Goal: Information Seeking & Learning: Learn about a topic

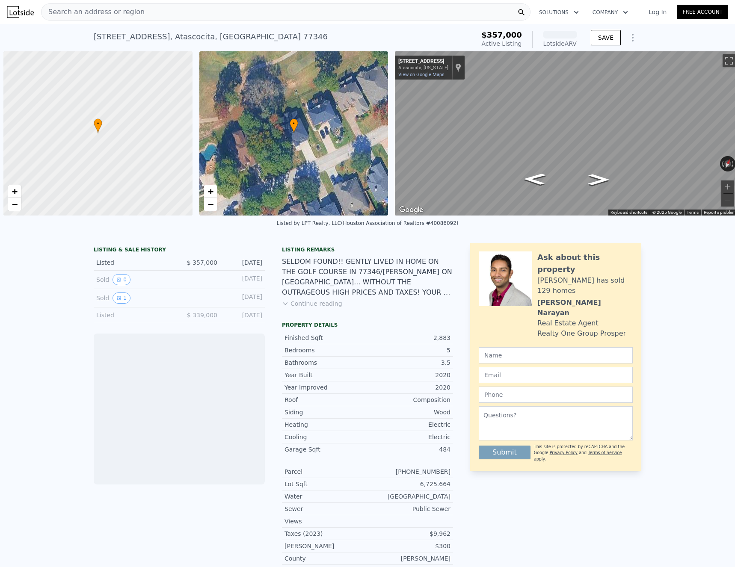
scroll to position [0, 3]
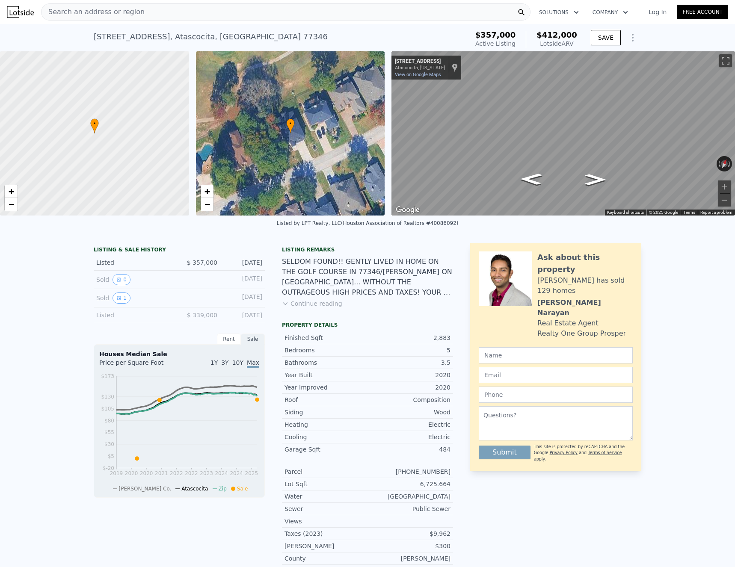
click at [161, 15] on div "Search an address or region" at bounding box center [285, 11] width 489 height 17
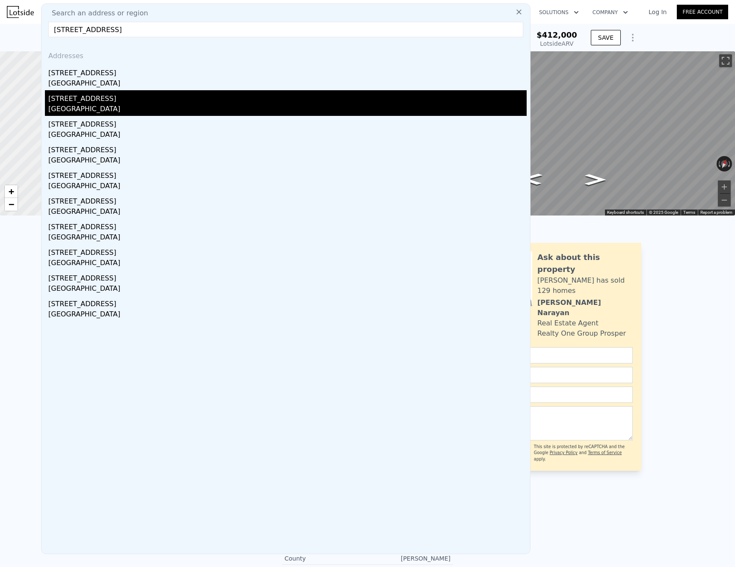
type input "[STREET_ADDRESS]"
click at [137, 102] on div "[STREET_ADDRESS]" at bounding box center [287, 97] width 478 height 14
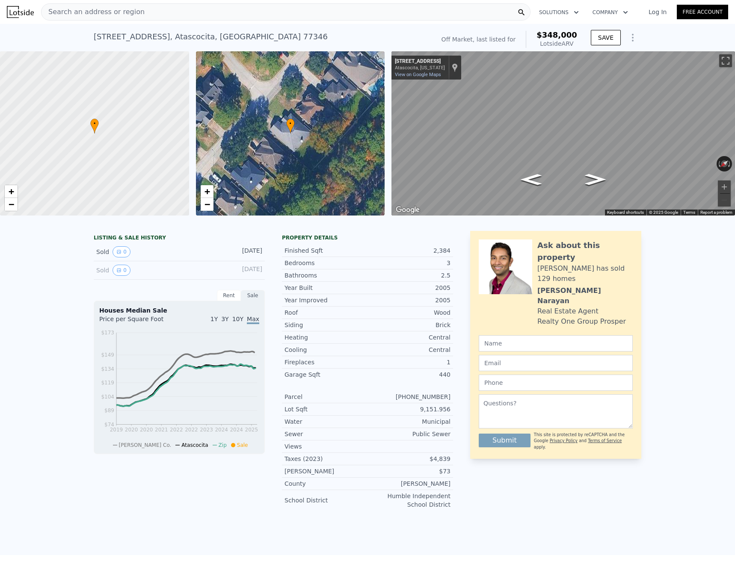
click at [166, 16] on div "Search an address or region" at bounding box center [285, 11] width 489 height 17
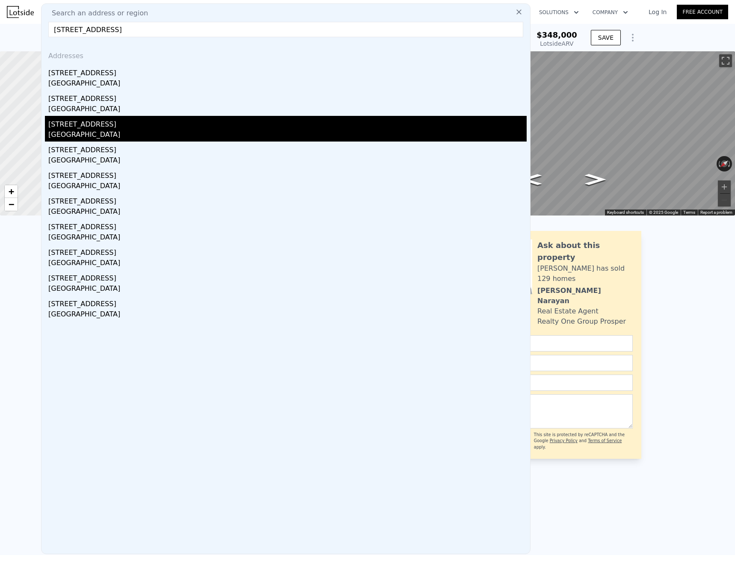
type input "[STREET_ADDRESS]"
click at [129, 133] on div "[GEOGRAPHIC_DATA]" at bounding box center [287, 136] width 478 height 12
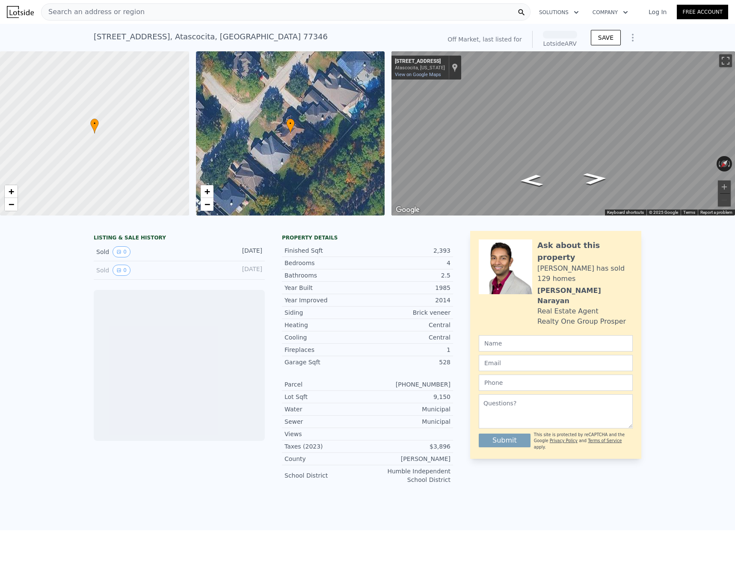
click at [171, 16] on div "Search an address or region" at bounding box center [285, 11] width 489 height 17
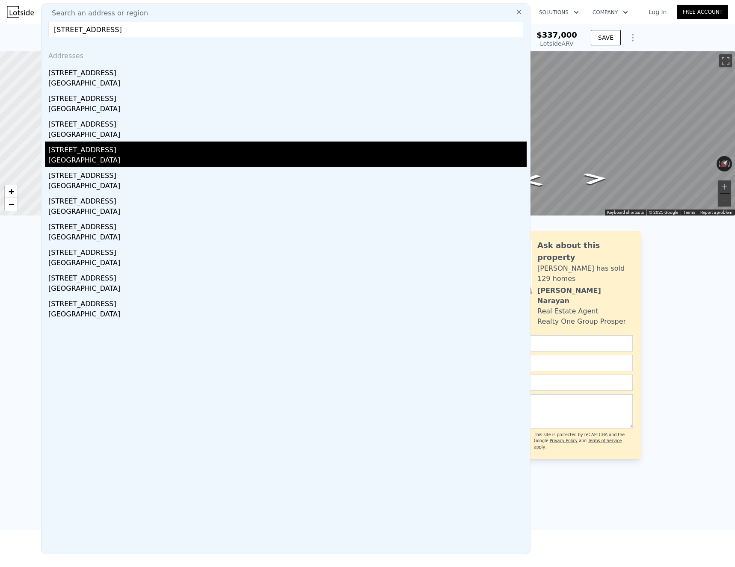
type input "[STREET_ADDRESS]"
click at [124, 154] on div "[STREET_ADDRESS]" at bounding box center [287, 149] width 478 height 14
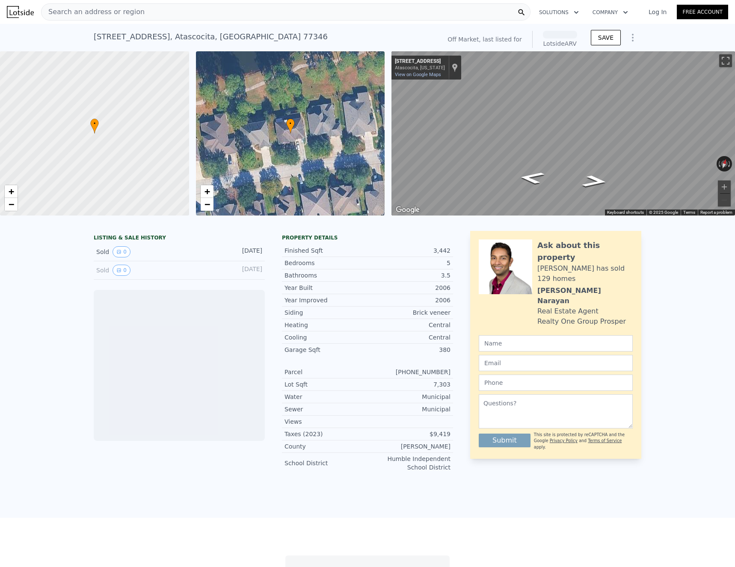
click at [134, 12] on div "Search an address or region" at bounding box center [285, 11] width 489 height 17
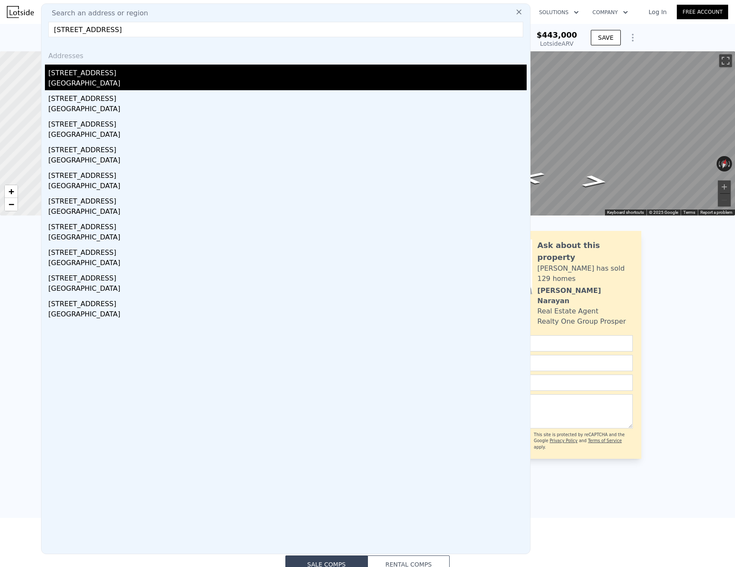
type input "[STREET_ADDRESS]"
click at [109, 80] on div "[GEOGRAPHIC_DATA]" at bounding box center [287, 84] width 478 height 12
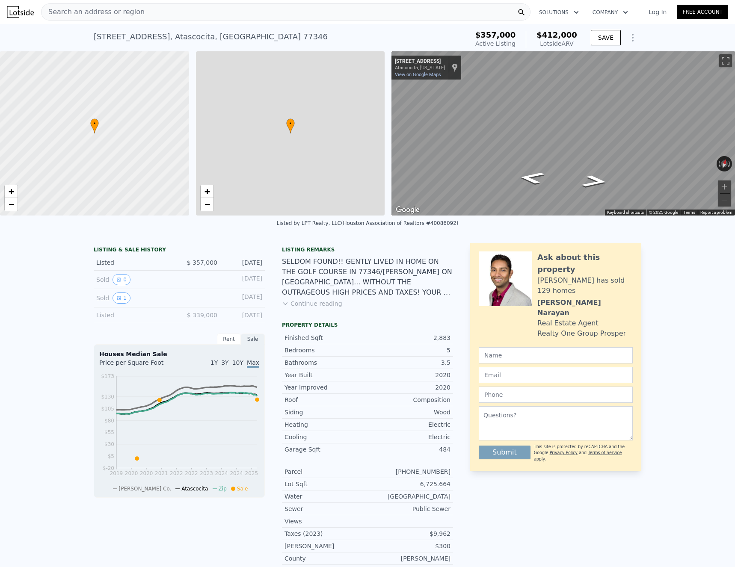
type input "2288"
type input "3568"
type input "6403.32"
type input "9570.132"
type input "$ 412,000"
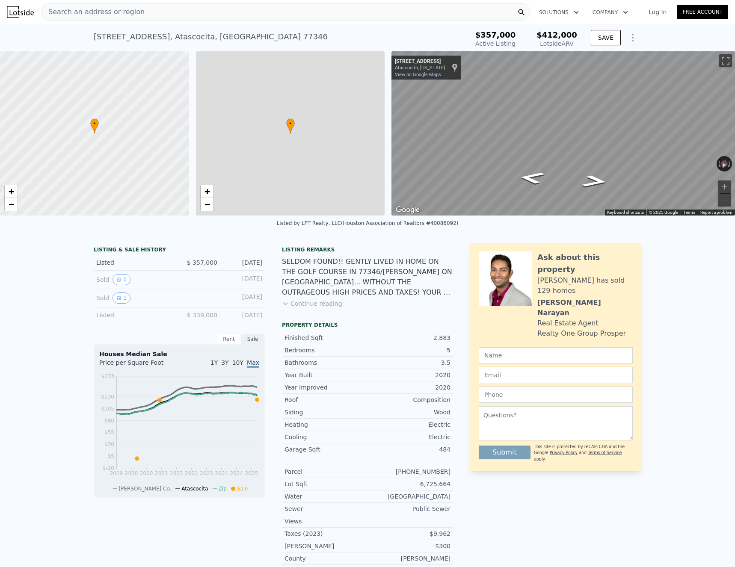
type input "$ 8,819"
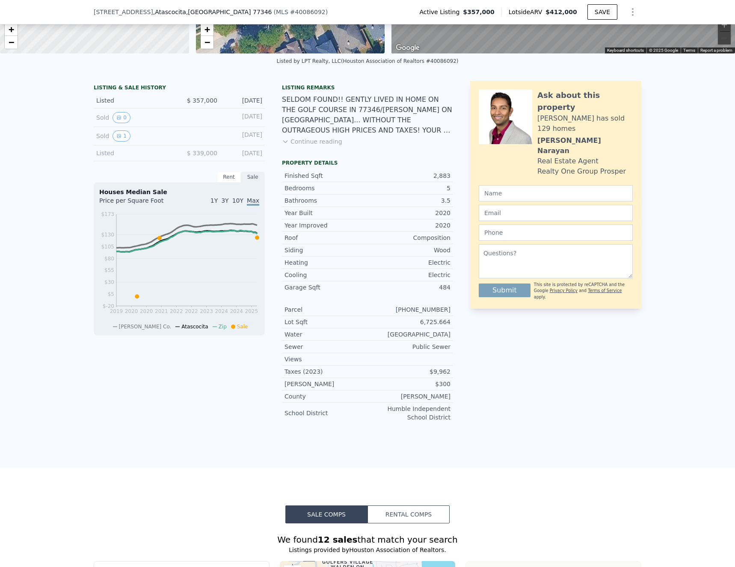
scroll to position [159, 0]
click at [137, 296] on icon at bounding box center [137, 297] width 4 height 4
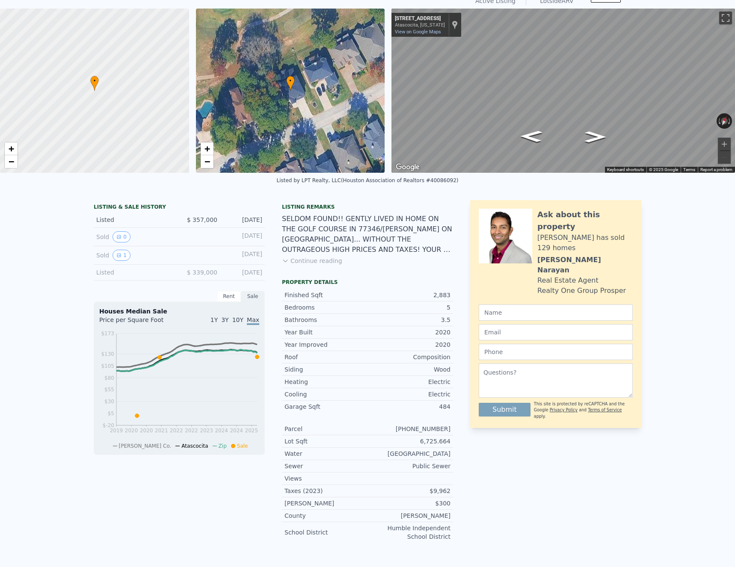
scroll to position [3, 0]
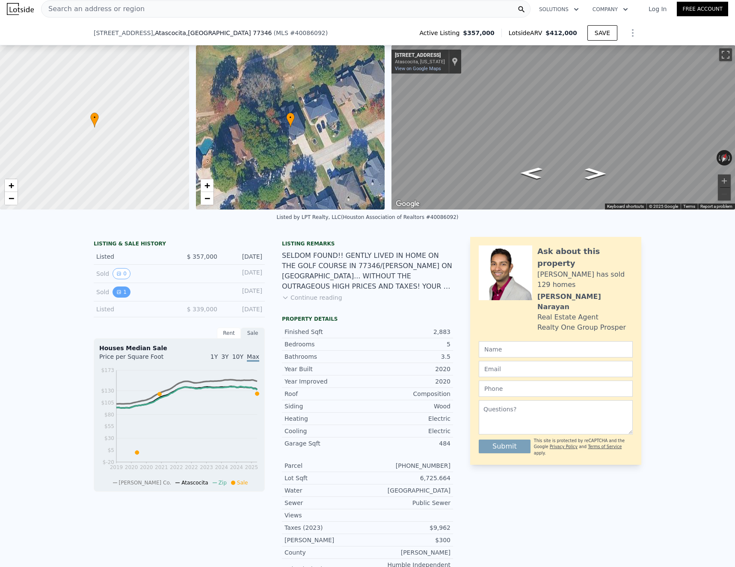
click at [122, 292] on button "1" at bounding box center [122, 292] width 18 height 11
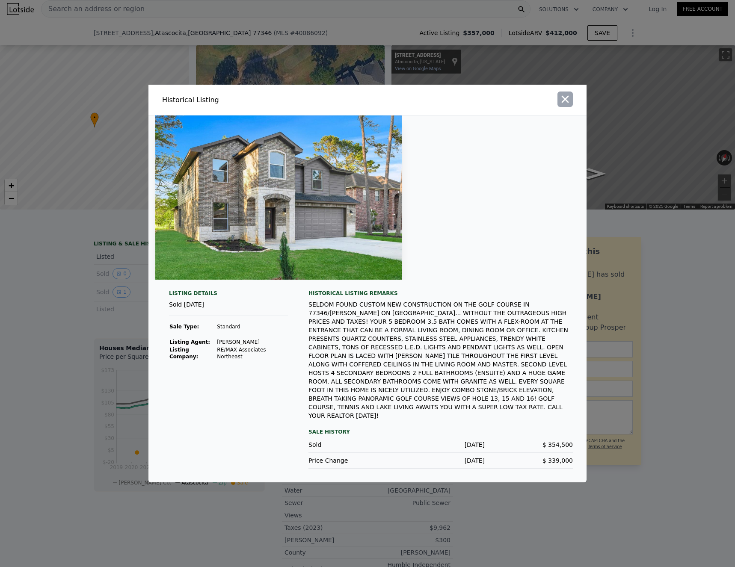
click at [567, 105] on icon "button" at bounding box center [565, 99] width 12 height 12
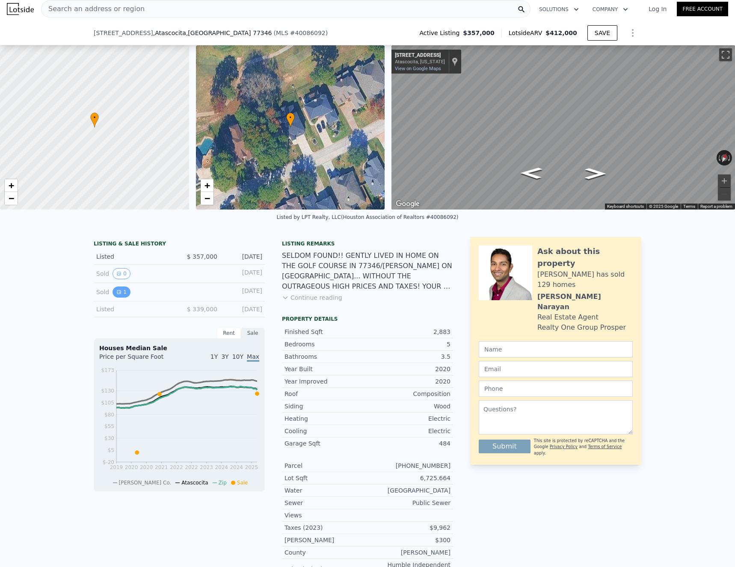
click at [120, 291] on icon "View historical data" at bounding box center [118, 292] width 5 height 5
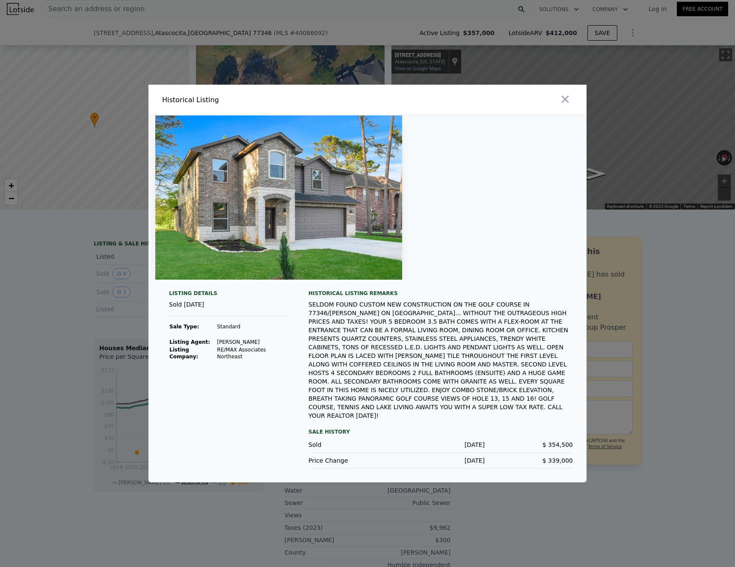
click at [123, 382] on div at bounding box center [367, 283] width 735 height 567
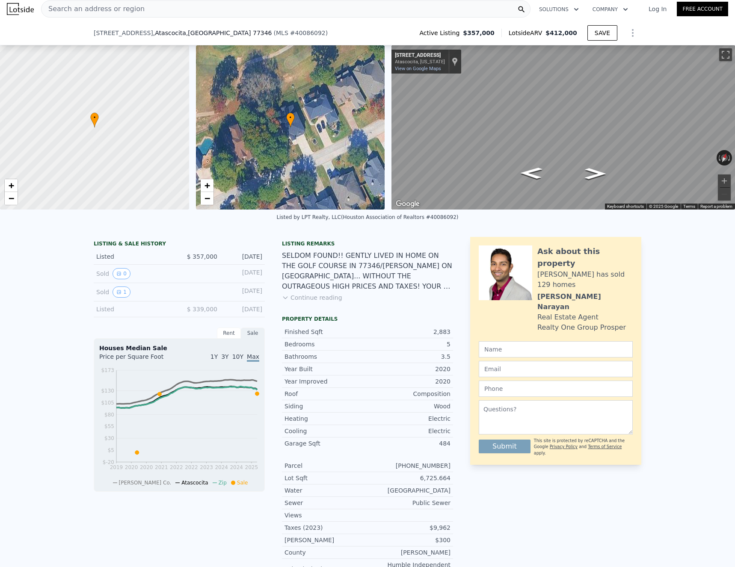
click at [316, 299] on button "Continue reading" at bounding box center [312, 297] width 60 height 9
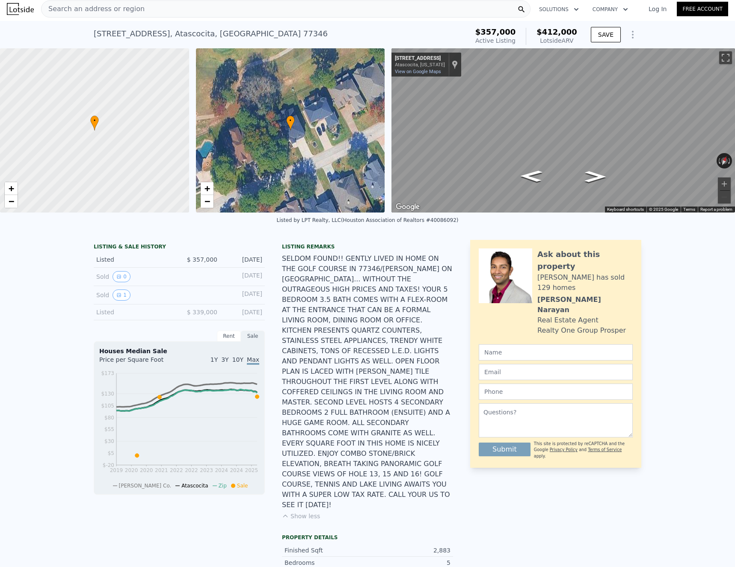
scroll to position [0, 0]
